Goal: Task Accomplishment & Management: Manage account settings

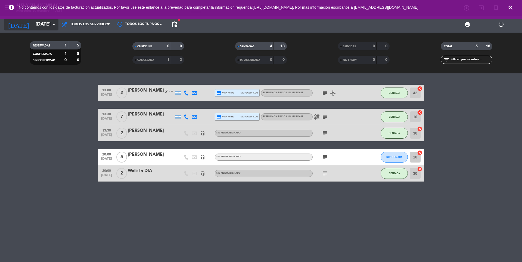
click at [33, 24] on input "[DATE]" at bounding box center [64, 24] width 63 height 11
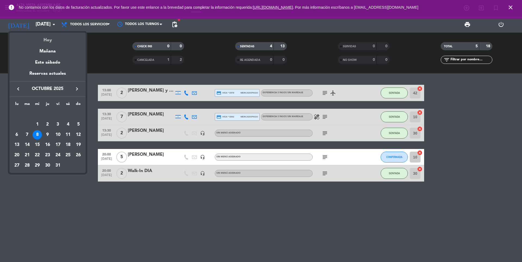
click at [42, 42] on div "Hoy" at bounding box center [48, 38] width 76 height 11
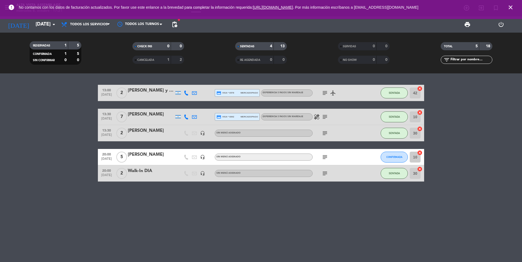
click at [513, 10] on icon "close" at bounding box center [511, 7] width 7 height 7
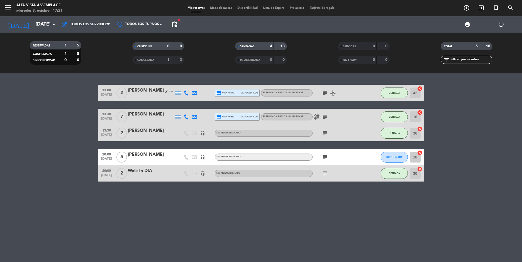
click at [145, 157] on div "[PERSON_NAME]" at bounding box center [151, 154] width 46 height 7
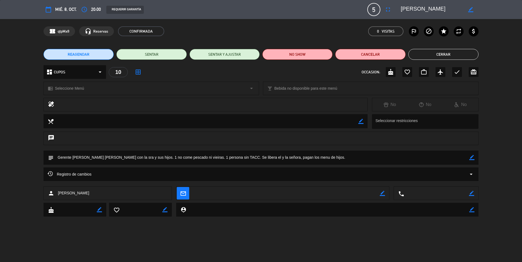
drag, startPoint x: 141, startPoint y: 157, endPoint x: 197, endPoint y: 159, distance: 55.3
click at [196, 159] on textarea at bounding box center [262, 158] width 416 height 14
click at [204, 164] on textarea at bounding box center [262, 158] width 416 height 14
drag, startPoint x: 202, startPoint y: 162, endPoint x: 229, endPoint y: 167, distance: 28.0
click at [229, 167] on div "subject border_color" at bounding box center [261, 159] width 522 height 17
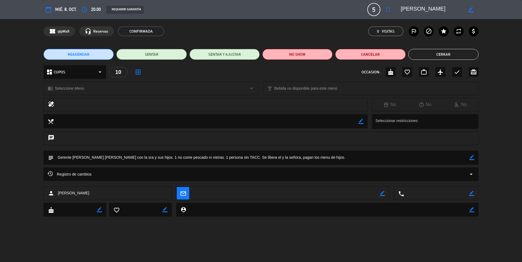
click at [229, 167] on div "subject border_color" at bounding box center [261, 159] width 522 height 17
drag, startPoint x: 238, startPoint y: 158, endPoint x: 266, endPoint y: 162, distance: 28.5
click at [266, 162] on textarea at bounding box center [262, 158] width 416 height 14
click at [470, 159] on icon "border_color" at bounding box center [472, 157] width 5 height 5
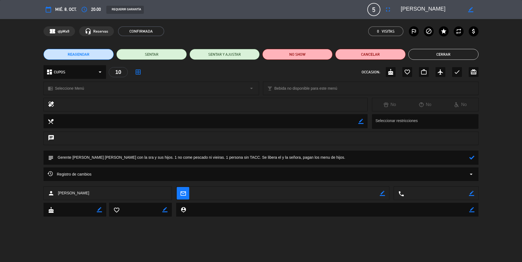
click at [246, 158] on textarea at bounding box center [262, 158] width 416 height 14
click at [195, 156] on textarea at bounding box center [262, 158] width 416 height 14
drag, startPoint x: 223, startPoint y: 157, endPoint x: 208, endPoint y: 158, distance: 15.3
click at [208, 158] on textarea at bounding box center [262, 158] width 416 height 14
type textarea "Gerente [PERSON_NAME] [PERSON_NAME] con la sra y sus hijos. 1 no come pescado n…"
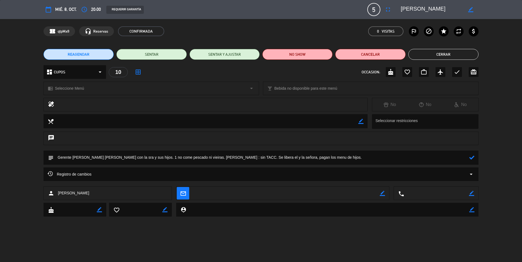
click at [473, 158] on icon at bounding box center [472, 157] width 5 height 5
drag, startPoint x: 446, startPoint y: 55, endPoint x: 441, endPoint y: 54, distance: 5.1
click at [441, 54] on button "Cerrar" at bounding box center [444, 54] width 70 height 11
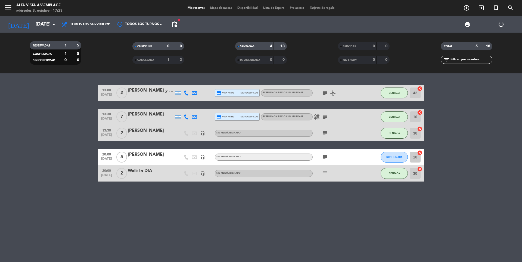
click at [198, 224] on div "13:00 [DATE] 2 [PERSON_NAME] y [PERSON_NAME] credit_card visa * 6578 mercadopag…" at bounding box center [261, 167] width 522 height 189
click at [161, 220] on div "13:00 [DATE] 2 [PERSON_NAME] y [PERSON_NAME] credit_card visa * 6578 mercadopag…" at bounding box center [261, 167] width 522 height 189
click at [145, 224] on div "13:00 [DATE] 2 [PERSON_NAME] y [PERSON_NAME] credit_card visa * 6578 mercadopag…" at bounding box center [261, 167] width 522 height 189
click at [323, 155] on icon "subject" at bounding box center [325, 157] width 7 height 7
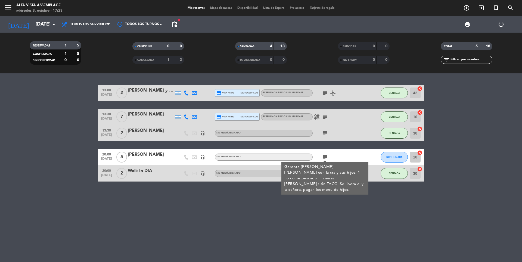
click at [323, 155] on icon "subject" at bounding box center [325, 157] width 7 height 7
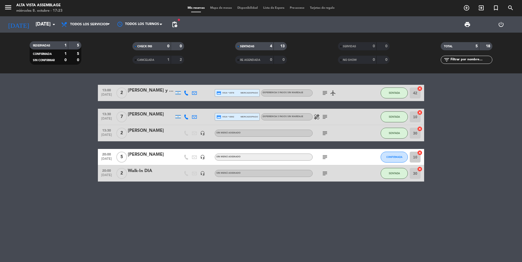
click at [323, 155] on icon "subject" at bounding box center [325, 157] width 7 height 7
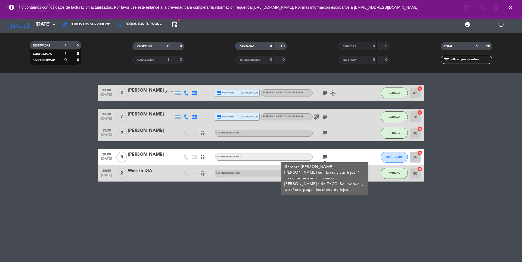
click at [507, 5] on span "close" at bounding box center [511, 7] width 15 height 15
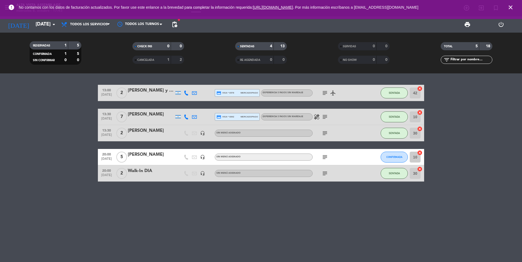
click at [511, 10] on icon "close" at bounding box center [511, 7] width 7 height 7
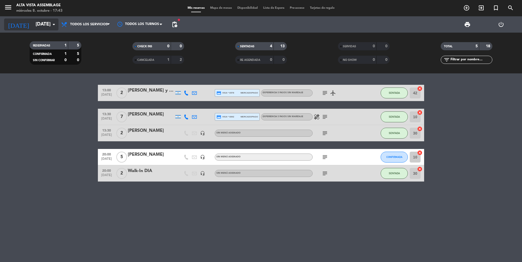
click at [56, 28] on input "[DATE]" at bounding box center [64, 24] width 63 height 11
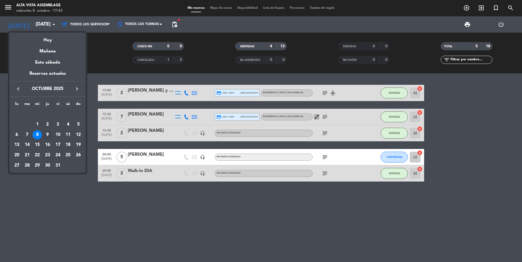
click at [49, 136] on div "9" at bounding box center [47, 134] width 9 height 9
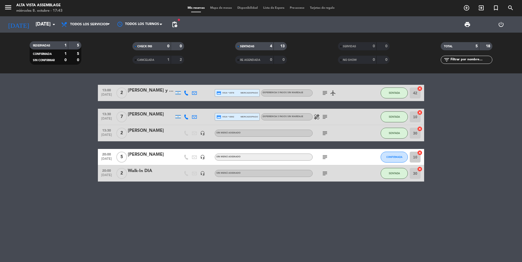
type input "[DEMOGRAPHIC_DATA][DATE]"
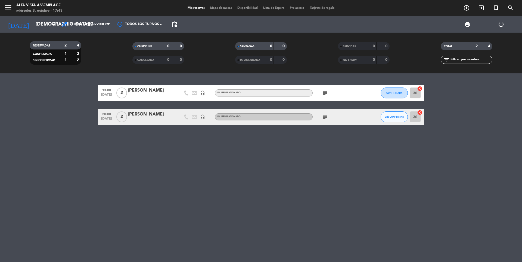
click at [326, 119] on icon "subject" at bounding box center [325, 117] width 7 height 7
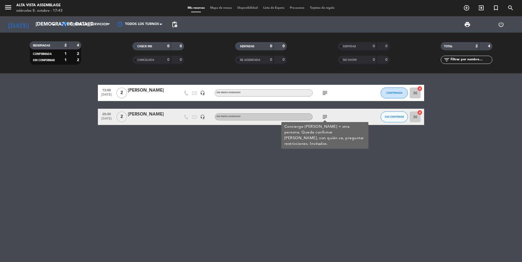
click at [324, 94] on icon "subject" at bounding box center [325, 93] width 7 height 7
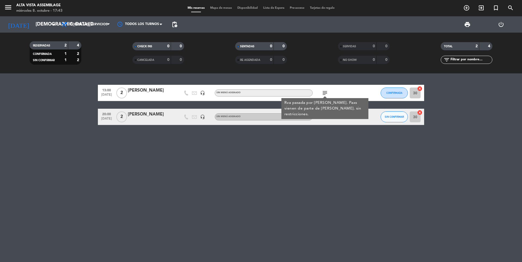
click at [324, 94] on icon "subject" at bounding box center [325, 93] width 7 height 7
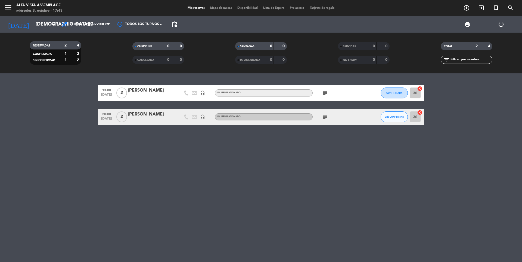
click at [324, 115] on icon "subject" at bounding box center [325, 117] width 7 height 7
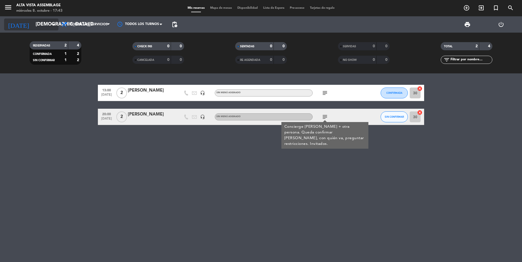
click at [33, 23] on input "[DEMOGRAPHIC_DATA][DATE]" at bounding box center [64, 24] width 63 height 11
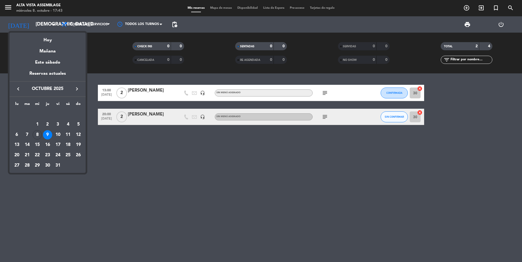
click at [9, 8] on div at bounding box center [261, 131] width 522 height 262
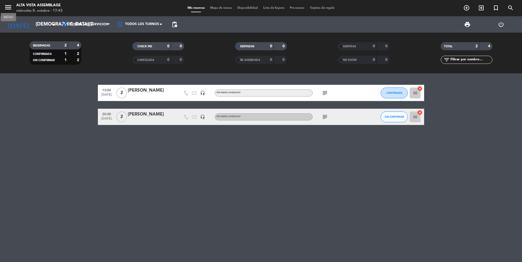
click at [9, 11] on icon "menu" at bounding box center [8, 7] width 8 height 8
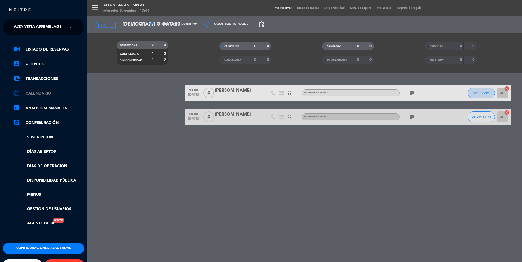
click at [43, 93] on link "calendar_month Calendario" at bounding box center [49, 93] width 71 height 7
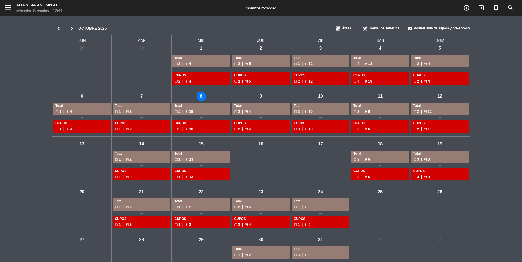
click at [368, 129] on div "check_box_outline_blank 2 | restaurant 6" at bounding box center [380, 129] width 53 height 6
click at [358, 112] on div "check_box_outline_blank 2 | restaurant 6" at bounding box center [380, 112] width 53 height 6
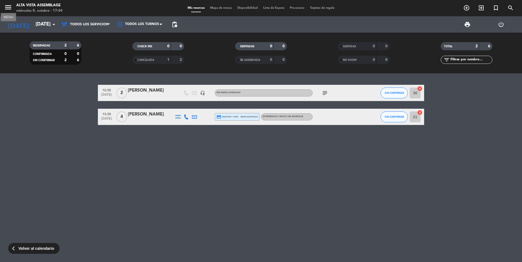
drag, startPoint x: 6, startPoint y: 3, endPoint x: 7, endPoint y: 16, distance: 12.4
click at [6, 3] on icon "menu" at bounding box center [8, 7] width 8 height 8
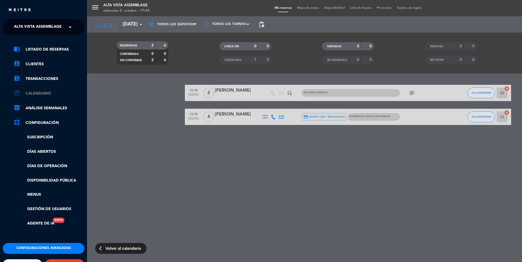
click at [44, 93] on link "calendar_month Calendario" at bounding box center [49, 93] width 71 height 7
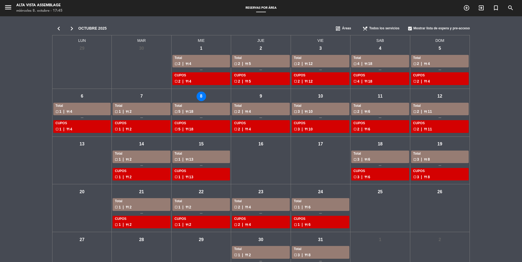
click at [258, 106] on div "Total" at bounding box center [260, 105] width 53 height 5
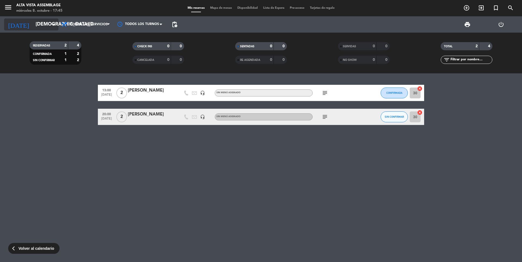
click at [38, 26] on input "[DEMOGRAPHIC_DATA][DATE]" at bounding box center [64, 24] width 63 height 11
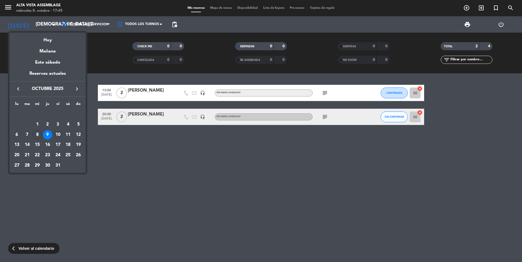
click at [60, 135] on div "10" at bounding box center [57, 134] width 9 height 9
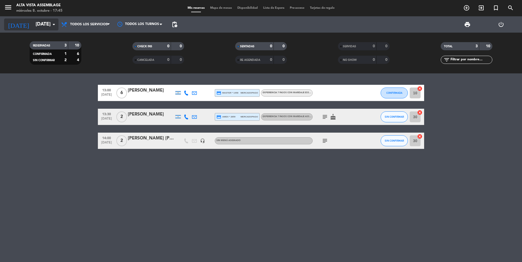
click at [49, 25] on input "[DATE]" at bounding box center [64, 24] width 63 height 11
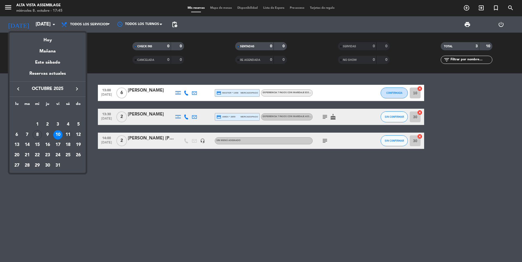
click at [65, 134] on div "11" at bounding box center [67, 134] width 9 height 9
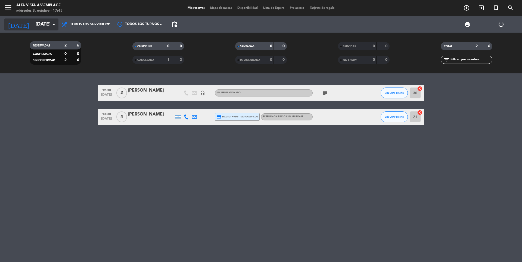
click at [36, 24] on input "[DATE]" at bounding box center [64, 24] width 63 height 11
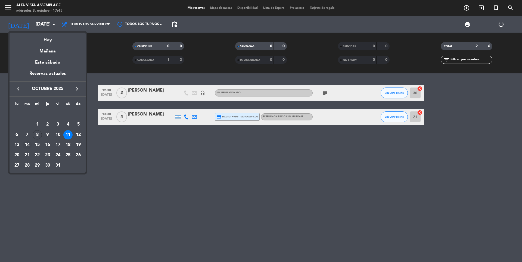
click at [27, 142] on div "14" at bounding box center [27, 144] width 9 height 9
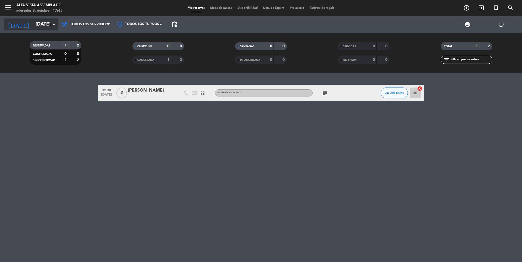
click at [34, 26] on input "[DATE]" at bounding box center [64, 24] width 63 height 11
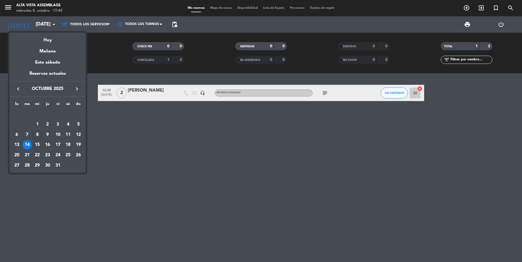
click at [35, 146] on div "15" at bounding box center [37, 144] width 9 height 9
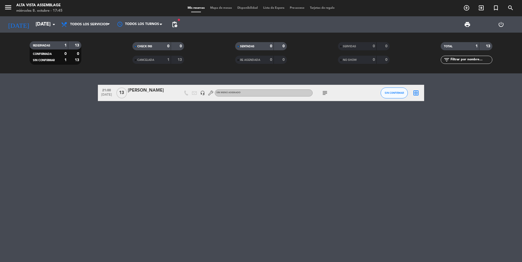
click at [327, 94] on icon "subject" at bounding box center [325, 93] width 7 height 7
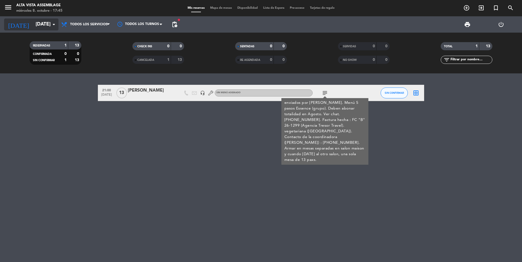
click at [47, 25] on input "[DATE]" at bounding box center [64, 24] width 63 height 11
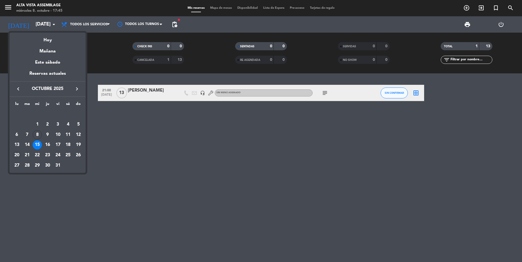
click at [15, 155] on div "20" at bounding box center [16, 155] width 9 height 9
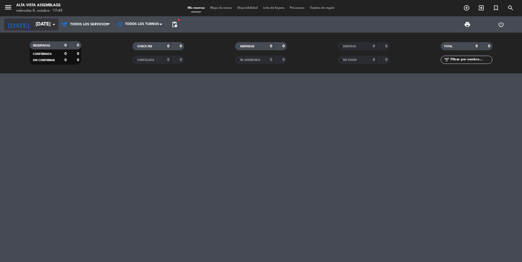
click at [46, 26] on input "[DATE]" at bounding box center [64, 24] width 63 height 11
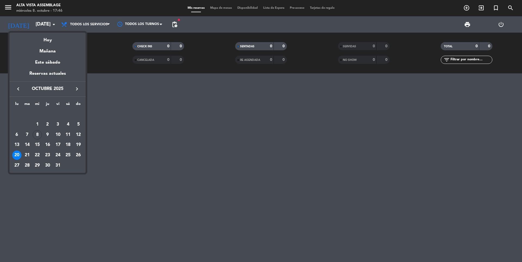
click at [26, 156] on div "21" at bounding box center [27, 155] width 9 height 9
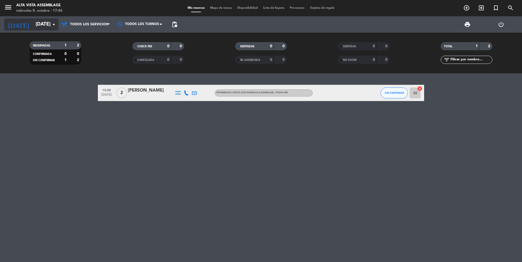
click at [45, 26] on input "[DATE]" at bounding box center [64, 24] width 63 height 11
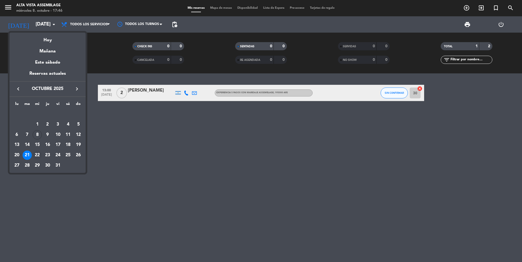
click at [36, 157] on div "22" at bounding box center [37, 155] width 9 height 9
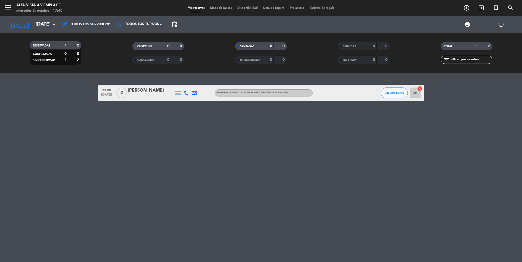
type input "[DATE]"
click at [11, 14] on div "menu Alta Vista Assemblage [DATE] 8. octubre - 17:46 Mis reservas Mapa de mesas…" at bounding box center [261, 8] width 522 height 16
click at [7, 8] on icon "menu" at bounding box center [8, 7] width 8 height 8
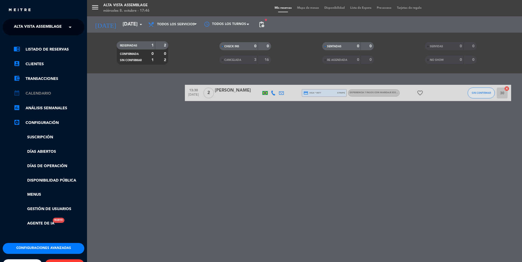
click at [39, 93] on link "calendar_month Calendario" at bounding box center [49, 93] width 71 height 7
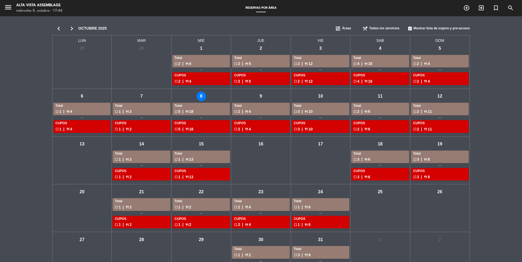
scroll to position [23, 0]
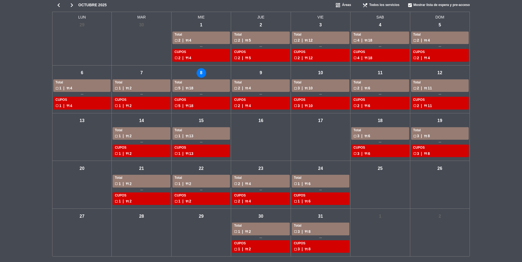
click at [327, 182] on div "check_box_outline_blank 1 | restaurant 6" at bounding box center [320, 184] width 53 height 6
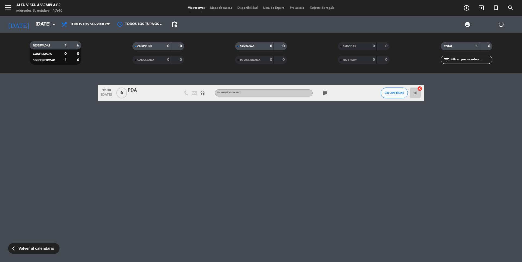
click at [329, 88] on div "subject" at bounding box center [337, 93] width 49 height 16
click at [327, 96] on icon "subject" at bounding box center [325, 93] width 7 height 7
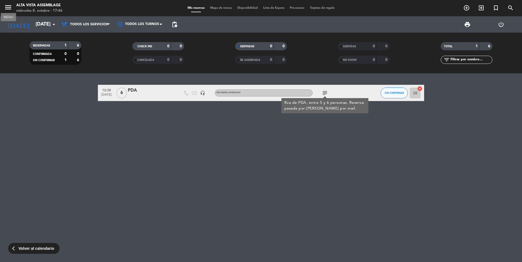
click at [7, 9] on icon "menu" at bounding box center [8, 7] width 8 height 8
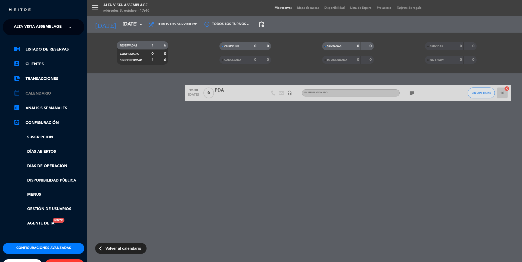
click at [39, 94] on link "calendar_month Calendario" at bounding box center [49, 93] width 71 height 7
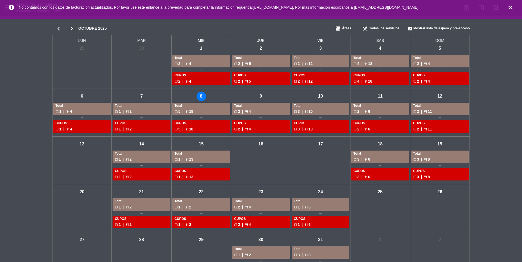
click at [508, 9] on icon "close" at bounding box center [511, 7] width 7 height 7
click at [511, 6] on icon "close" at bounding box center [511, 7] width 7 height 7
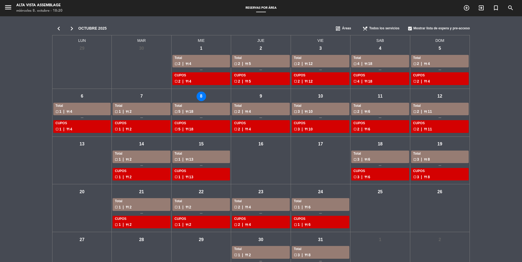
click at [2, 8] on div "menu Alta Vista Assemblage [DATE] 8. octubre - 18:20" at bounding box center [65, 8] width 131 height 13
click at [4, 11] on div "menu Alta Vista Assemblage [DATE] 8. octubre - 18:20" at bounding box center [65, 8] width 131 height 13
click at [8, 15] on div "menu MENU Alta Vista Assemblage [DATE] 8. octubre - 18:20 Reservas por área add…" at bounding box center [261, 8] width 522 height 16
click at [9, 11] on icon "menu" at bounding box center [8, 7] width 8 height 8
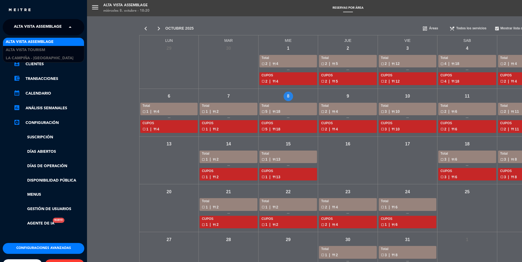
click at [24, 28] on span "Alta Vista Assemblage" at bounding box center [38, 26] width 48 height 11
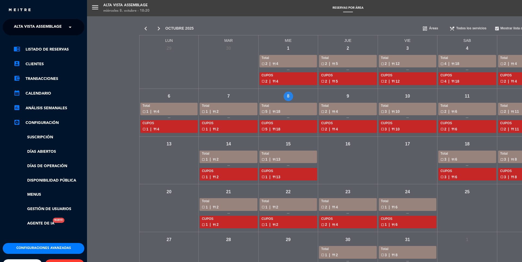
click at [96, 78] on div "menu Alta Vista Assemblage [DATE] 8. octubre - 18:20 Reservas por área add_circ…" at bounding box center [348, 131] width 522 height 262
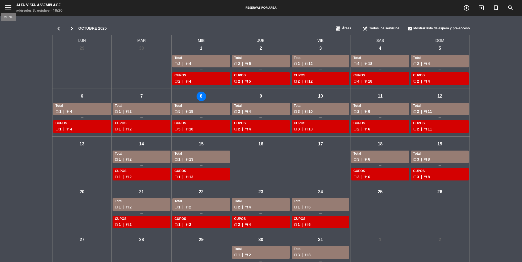
click at [8, 9] on icon "menu" at bounding box center [8, 7] width 8 height 8
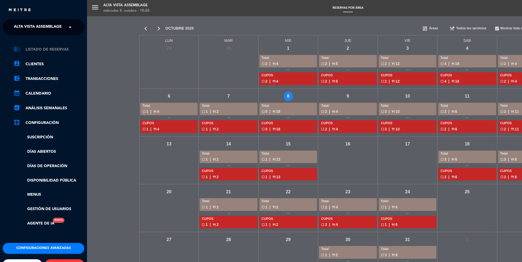
click at [21, 47] on link "chrome_reader_mode Listado de Reservas" at bounding box center [49, 49] width 71 height 7
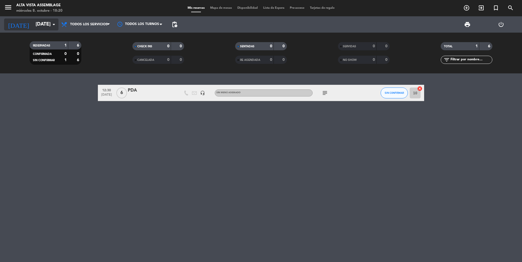
click at [39, 26] on input "[DATE]" at bounding box center [64, 24] width 63 height 11
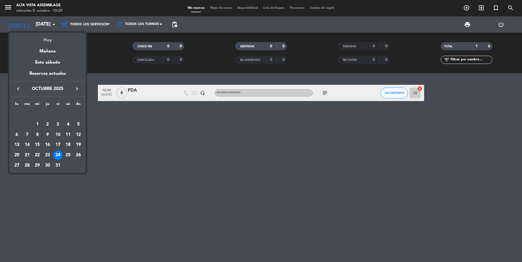
click at [50, 40] on div "Hoy" at bounding box center [48, 38] width 76 height 11
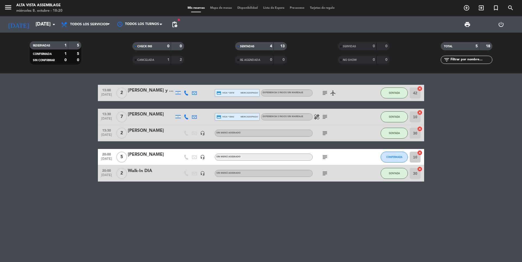
click at [325, 160] on icon "subject" at bounding box center [325, 157] width 7 height 7
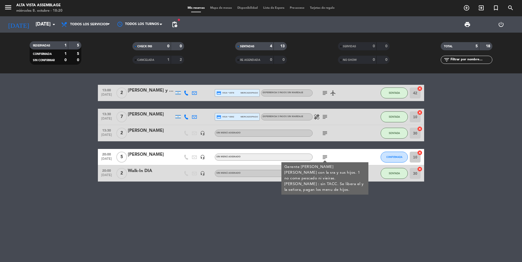
click at [374, 232] on div "13:00 [DATE] 2 [PERSON_NAME] y [PERSON_NAME] credit_card visa * 6578 mercadopag…" at bounding box center [261, 167] width 522 height 189
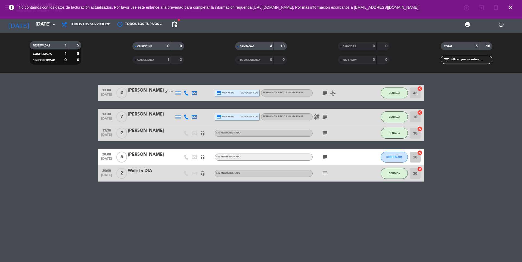
click at [510, 5] on span "close" at bounding box center [511, 7] width 15 height 15
click at [510, 5] on icon "close" at bounding box center [511, 7] width 7 height 7
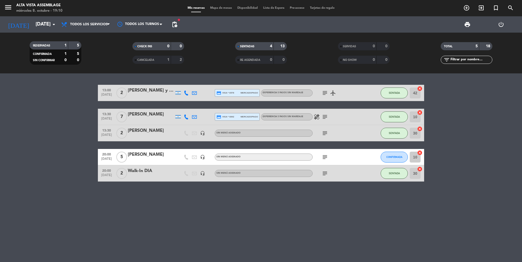
click at [325, 158] on icon "subject" at bounding box center [325, 157] width 7 height 7
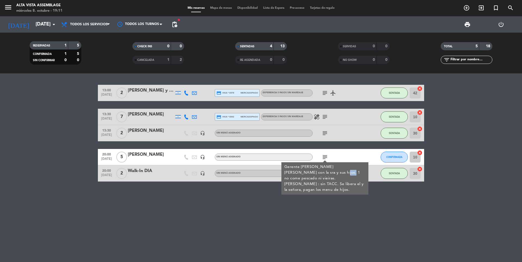
drag, startPoint x: 305, startPoint y: 171, endPoint x: 314, endPoint y: 172, distance: 9.6
click at [314, 172] on div "Gerente [PERSON_NAME] [PERSON_NAME] con la sra y sus hijos. 1 no come pescado n…" at bounding box center [325, 178] width 81 height 29
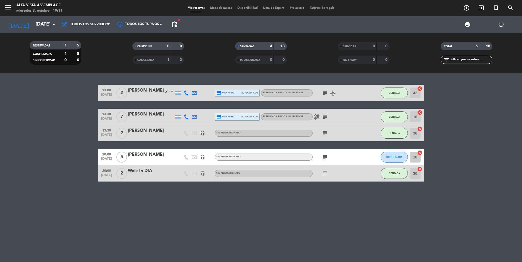
click at [35, 177] on bookings-row "13:00 [DATE] 2 [PERSON_NAME] y [PERSON_NAME] credit_card visa * 6578 mercadopag…" at bounding box center [261, 133] width 522 height 97
click at [326, 156] on icon "subject" at bounding box center [325, 157] width 7 height 7
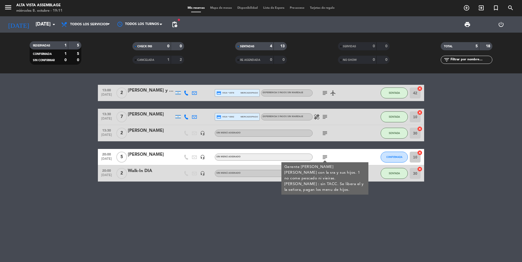
click at [326, 156] on icon "subject" at bounding box center [325, 157] width 7 height 7
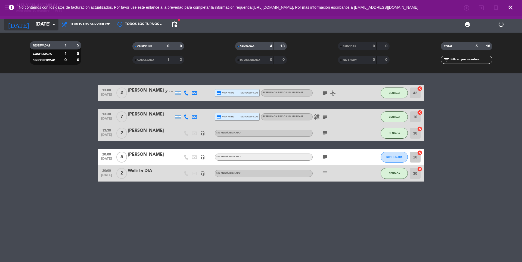
click at [35, 28] on input "[DATE]" at bounding box center [64, 24] width 63 height 11
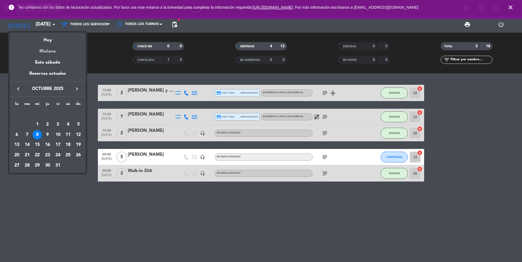
click at [42, 53] on div "Mañana" at bounding box center [48, 49] width 76 height 11
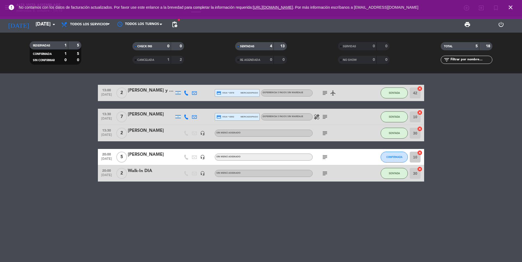
type input "[DEMOGRAPHIC_DATA][DATE]"
click at [510, 6] on icon "close" at bounding box center [511, 7] width 7 height 7
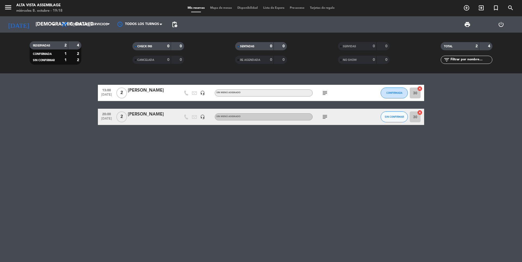
click at [322, 119] on icon "subject" at bounding box center [325, 117] width 7 height 7
